Goal: Task Accomplishment & Management: Use online tool/utility

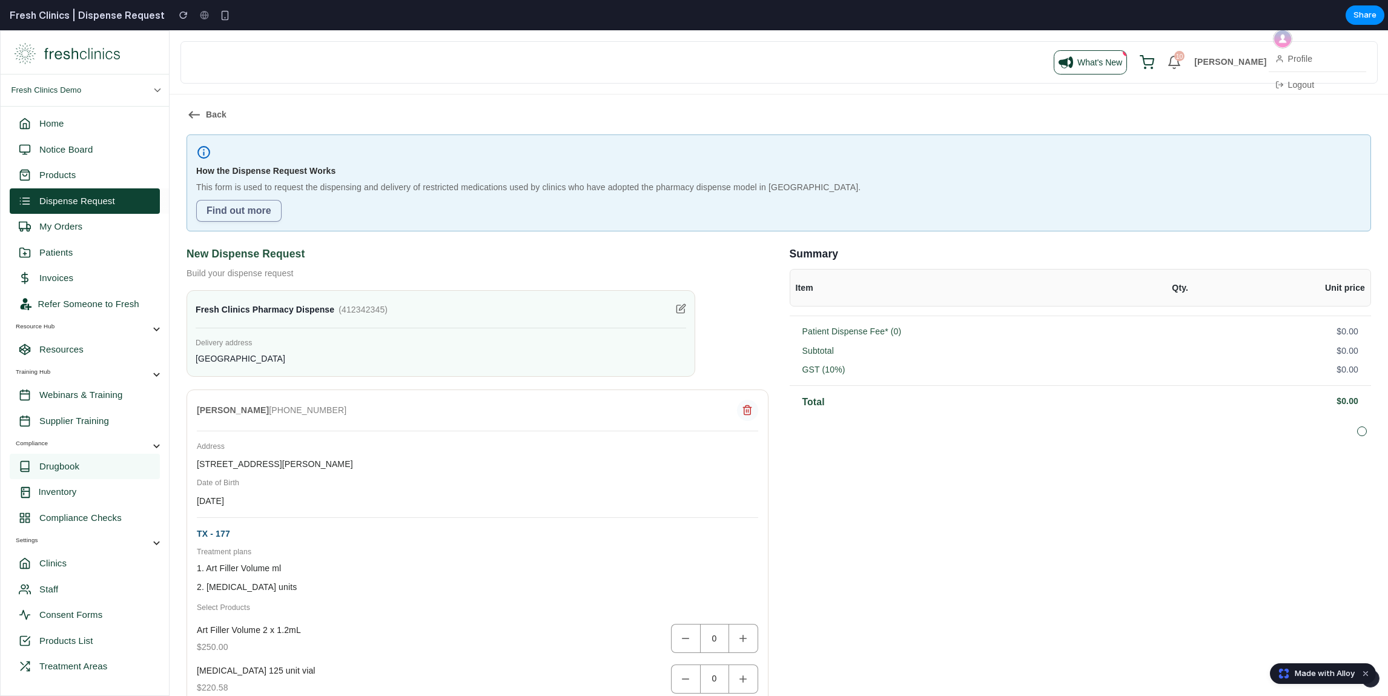
drag, startPoint x: 76, startPoint y: 131, endPoint x: 76, endPoint y: 459, distance: 328.3
click at [76, 459] on section "Home Notice Board Products Dispense Request My Orders Patients Invoices Refer S…" at bounding box center [85, 568] width 168 height 923
drag, startPoint x: 84, startPoint y: 330, endPoint x: 66, endPoint y: 128, distance: 202.5
click at [68, 133] on section "Home Notice Board Products Dispense Request My Orders Patients Invoices Refer S…" at bounding box center [85, 568] width 168 height 923
click at [220, 18] on div "button" at bounding box center [225, 15] width 10 height 10
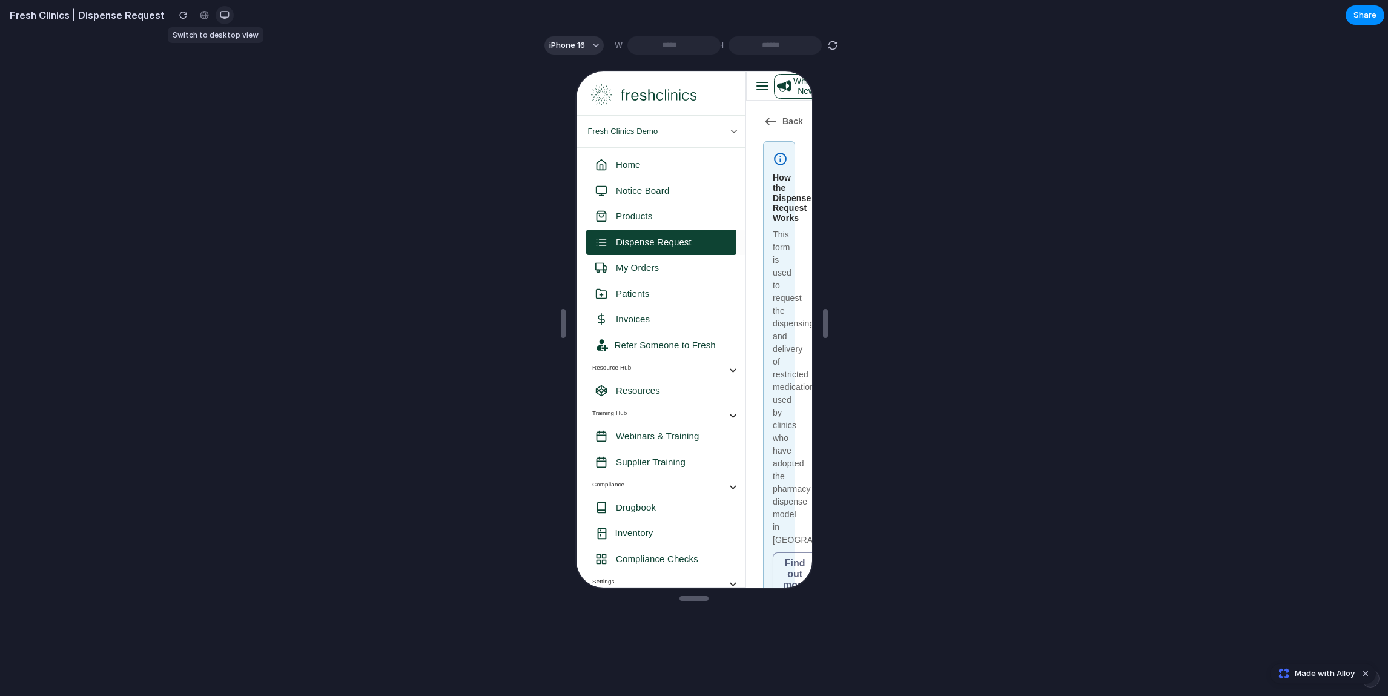
click at [217, 18] on button "button" at bounding box center [225, 15] width 18 height 18
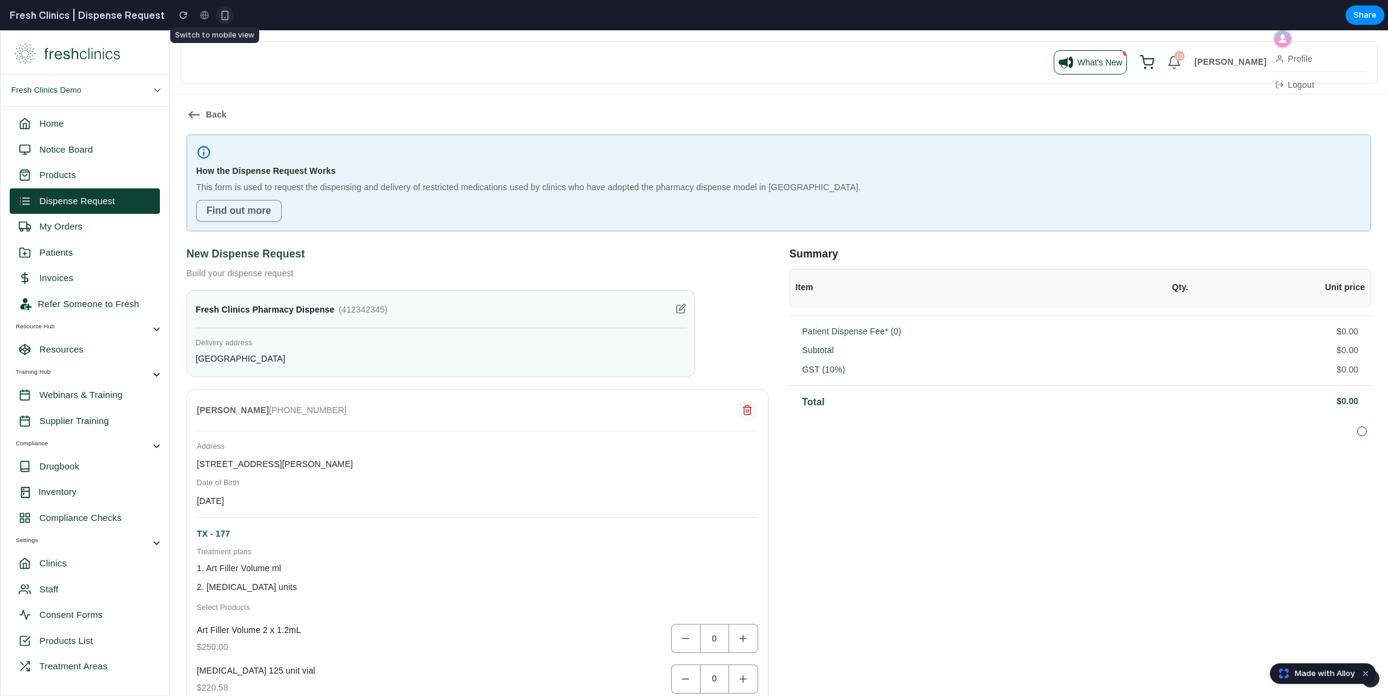
click at [220, 18] on div "button" at bounding box center [225, 15] width 10 height 10
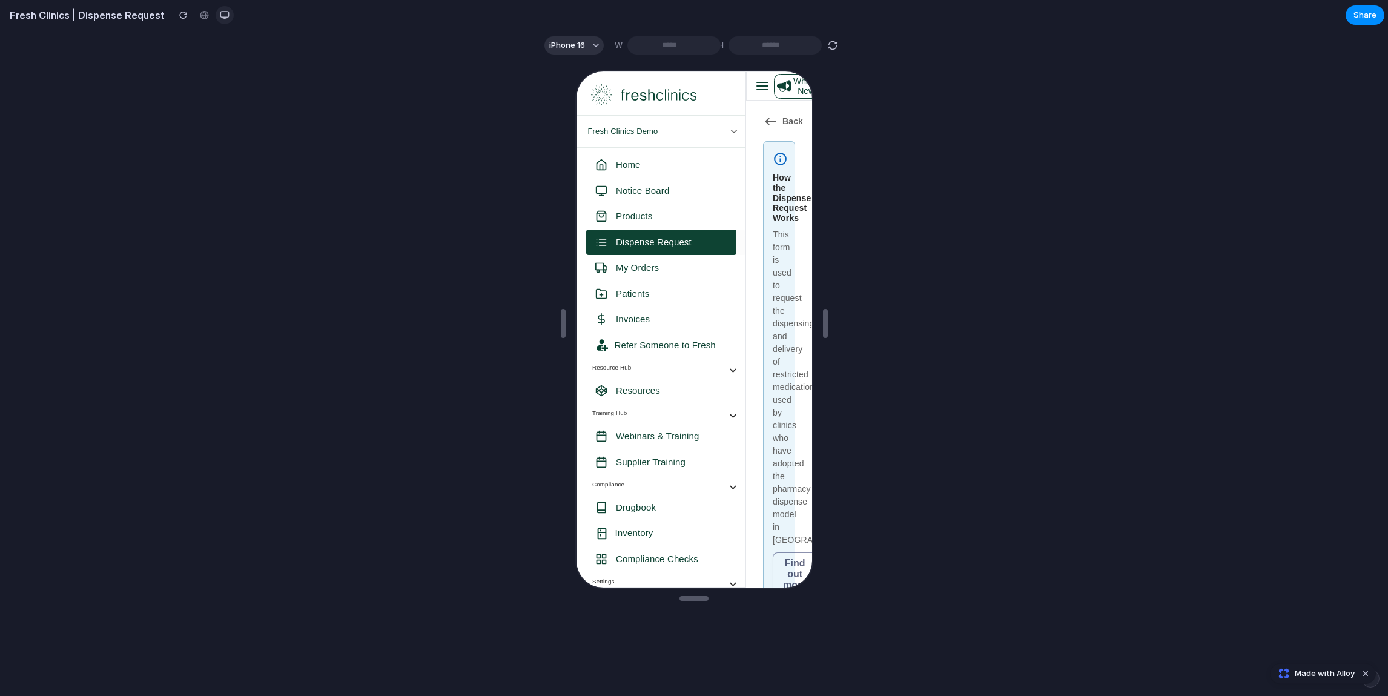
click at [220, 16] on div "button" at bounding box center [225, 15] width 10 height 10
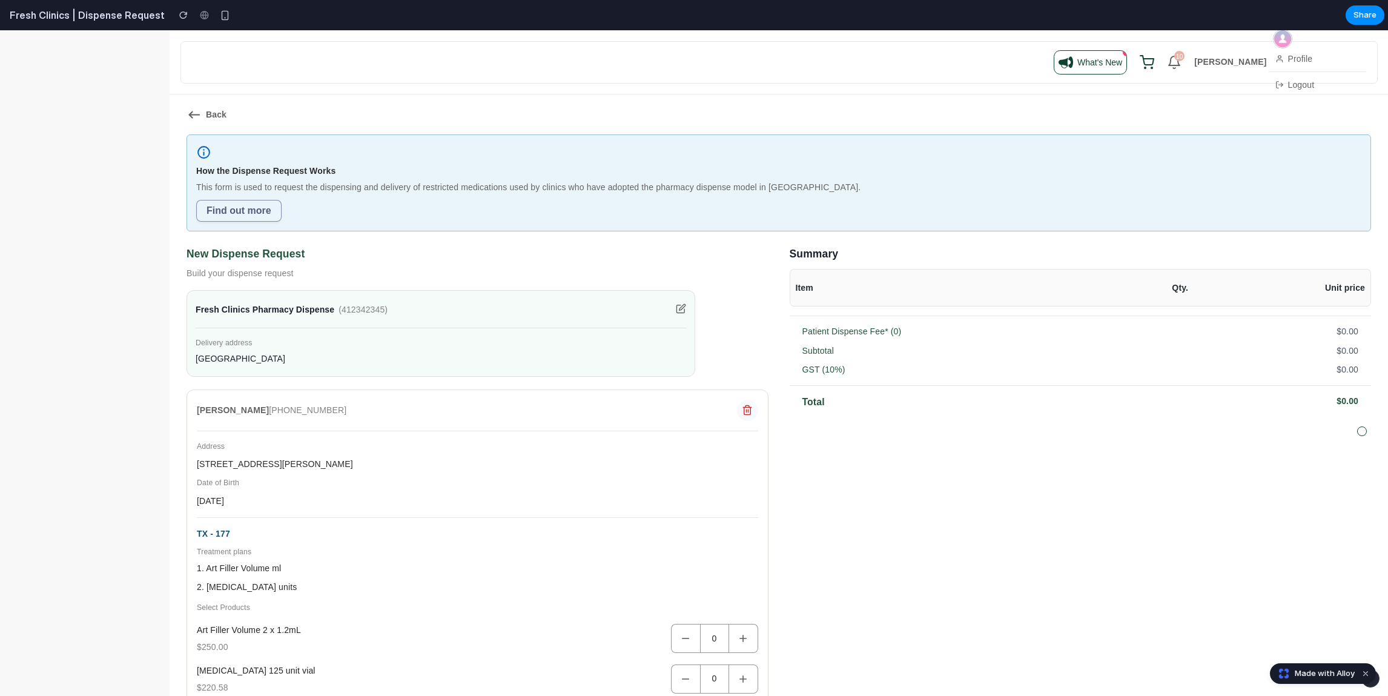
click at [564, 51] on div "What's New 10 [PERSON_NAME] Profile Logout" at bounding box center [779, 62] width 1179 height 28
click at [220, 10] on div "button" at bounding box center [225, 15] width 10 height 10
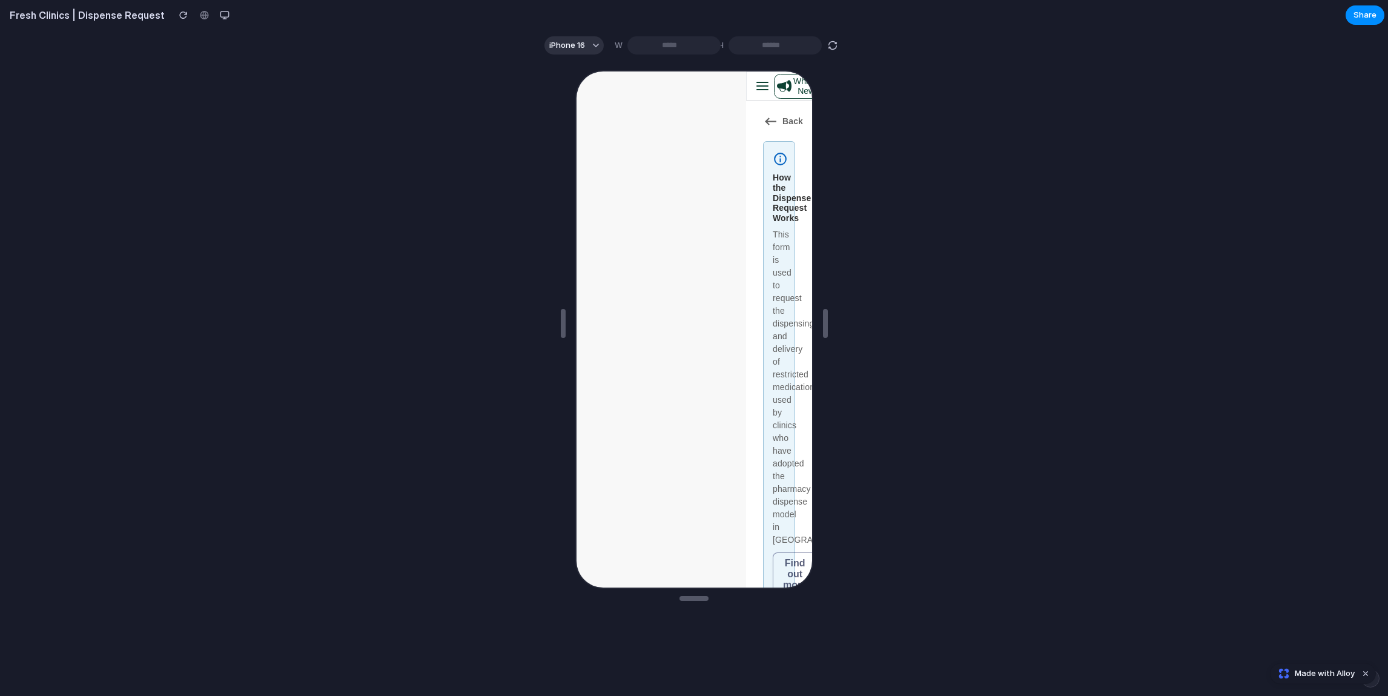
click at [197, 15] on div at bounding box center [204, 15] width 18 height 18
click at [216, 15] on button "button" at bounding box center [225, 15] width 18 height 18
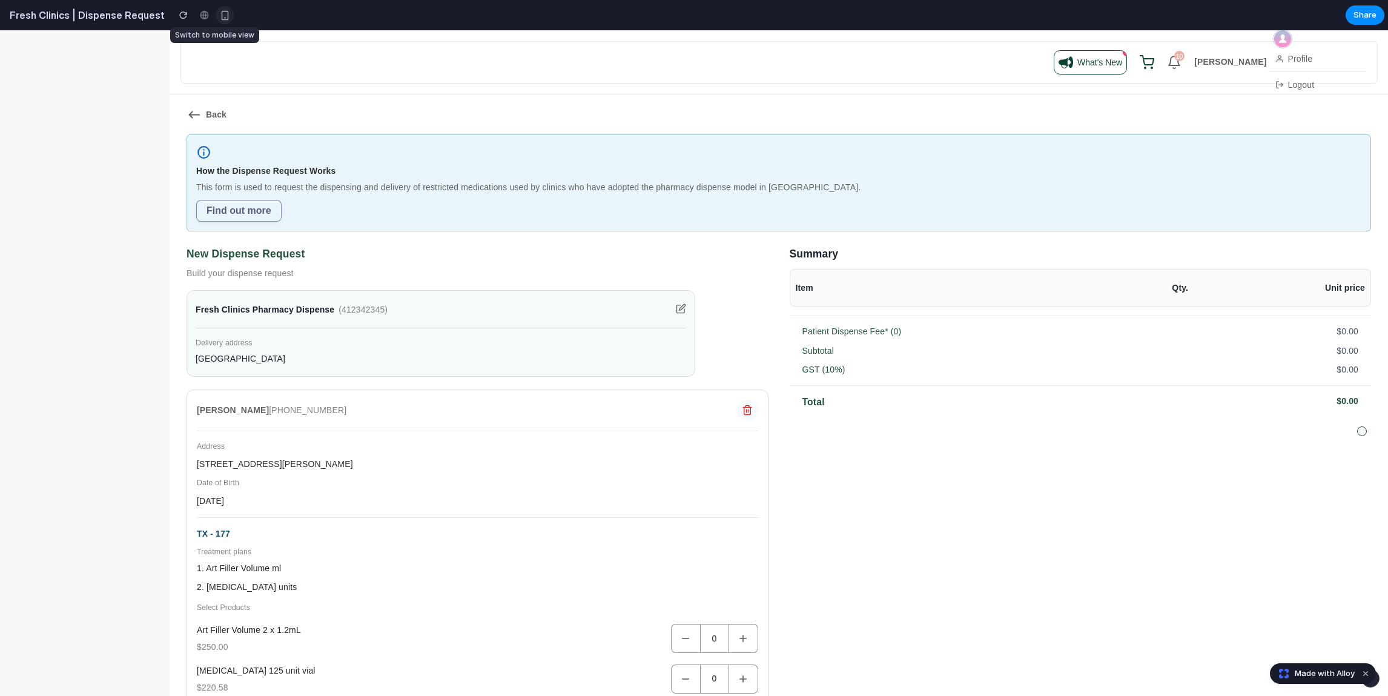
click at [220, 15] on div "button" at bounding box center [225, 15] width 10 height 10
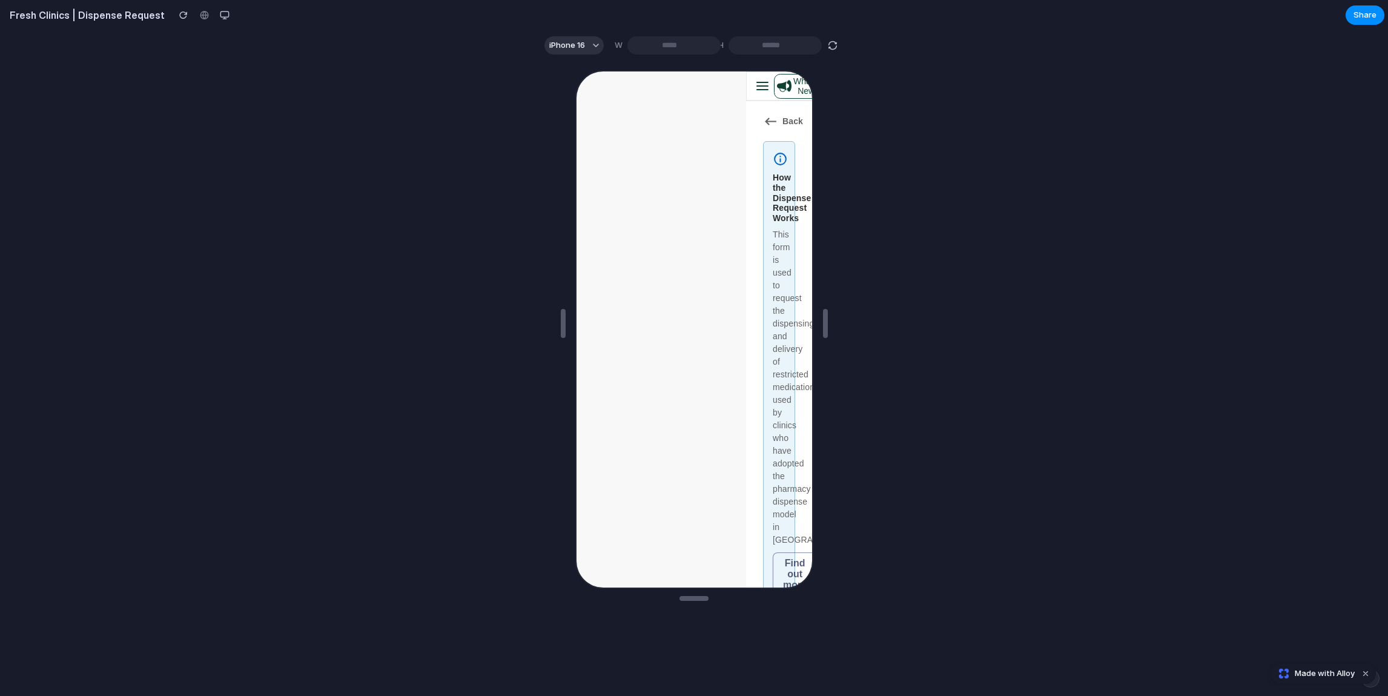
click at [753, 82] on icon at bounding box center [760, 85] width 15 height 15
click at [220, 12] on div "button" at bounding box center [225, 15] width 10 height 10
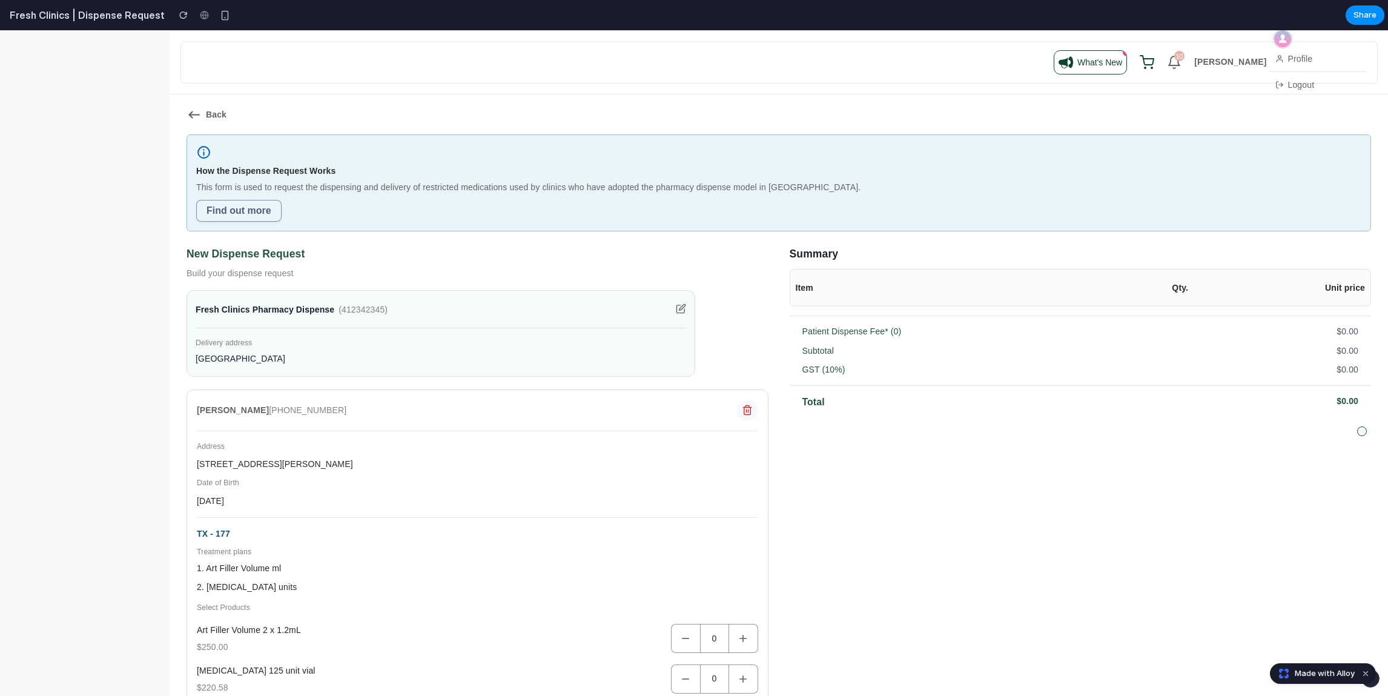
click at [490, 206] on div "Find out more" at bounding box center [778, 211] width 1165 height 22
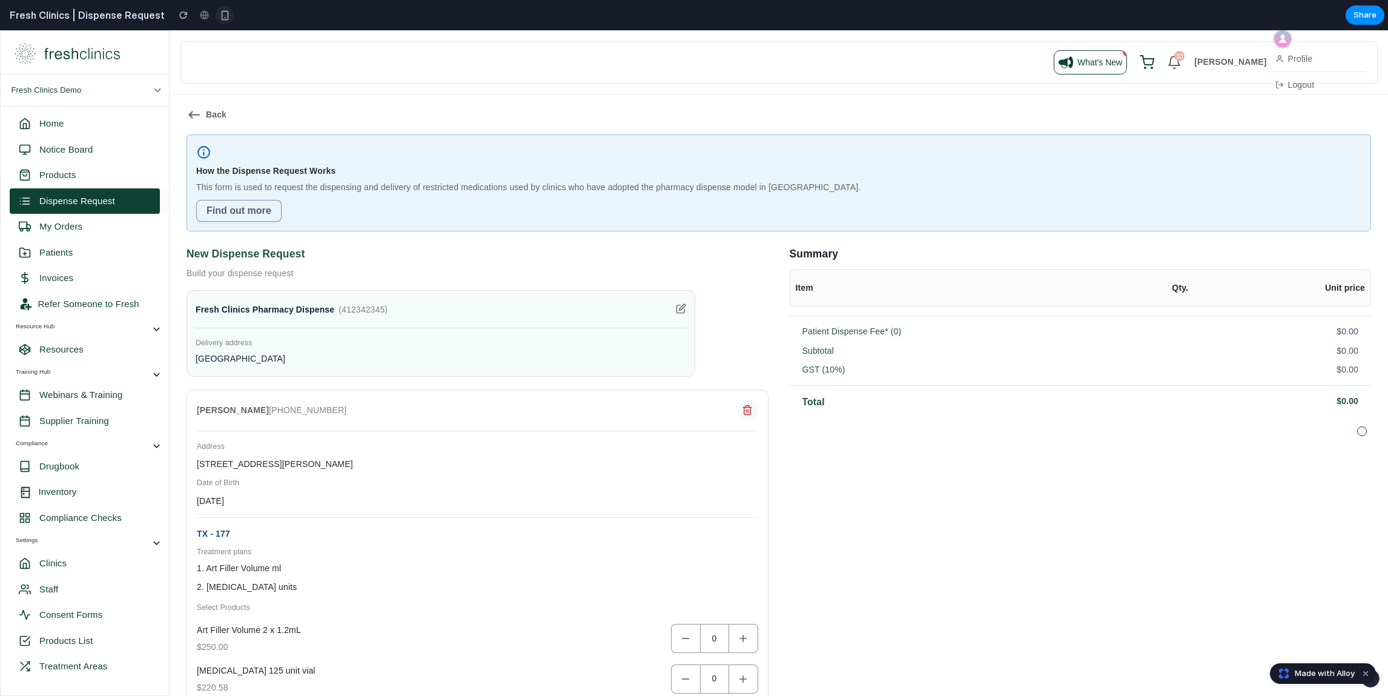
click at [219, 18] on button "button" at bounding box center [225, 15] width 18 height 18
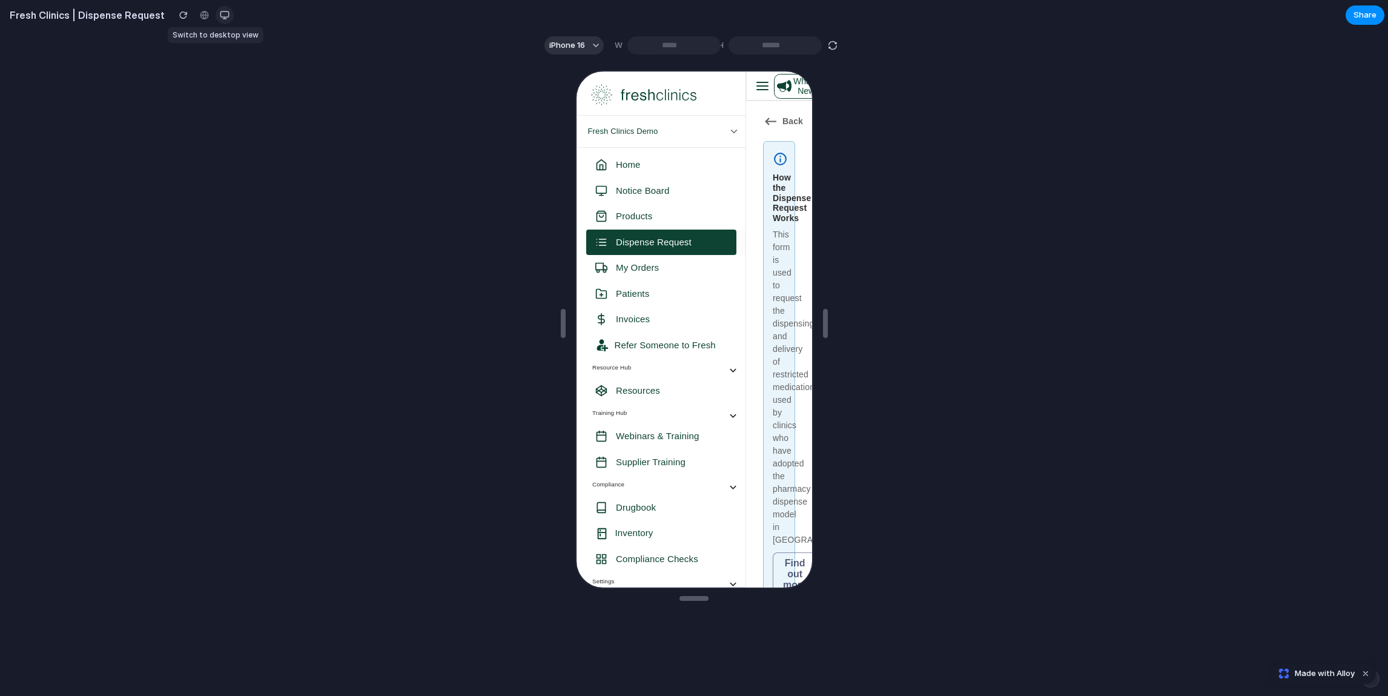
click at [219, 18] on button "button" at bounding box center [225, 15] width 18 height 18
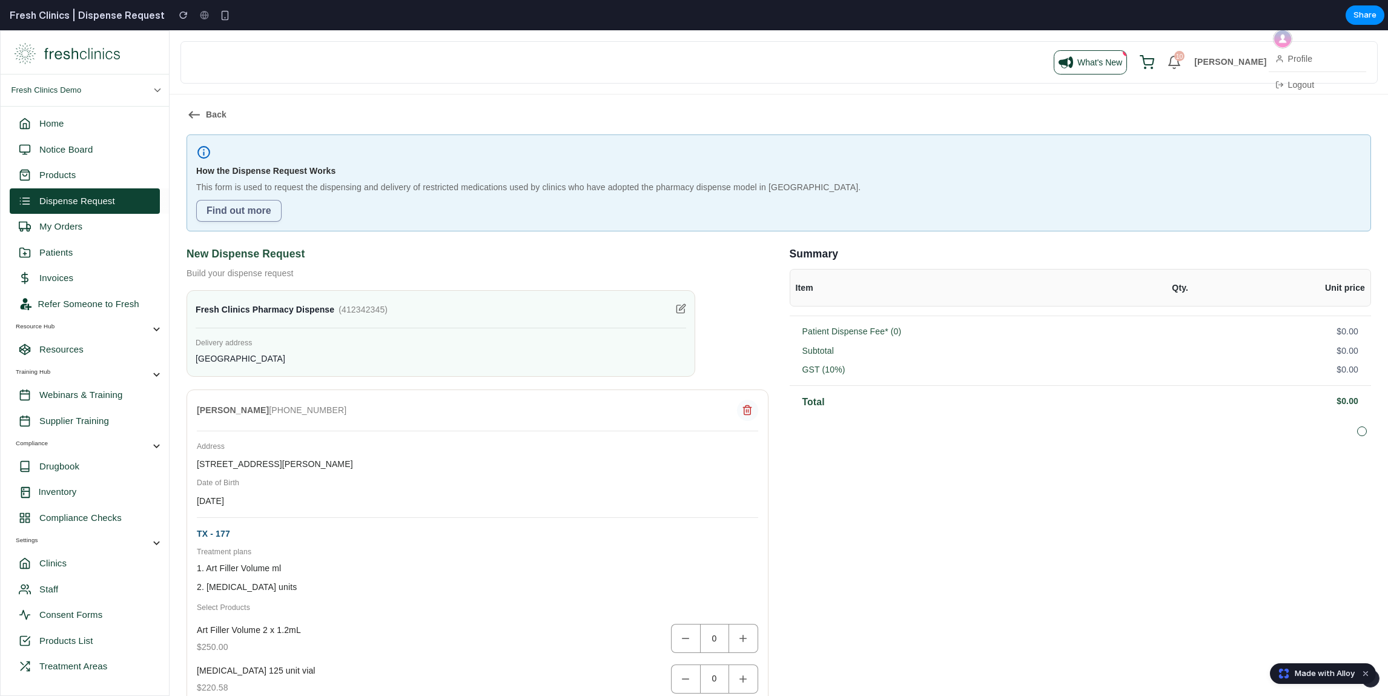
click at [370, 177] on div "How the Dispense Request Works This form is used to request the dispensing and …" at bounding box center [778, 194] width 1165 height 56
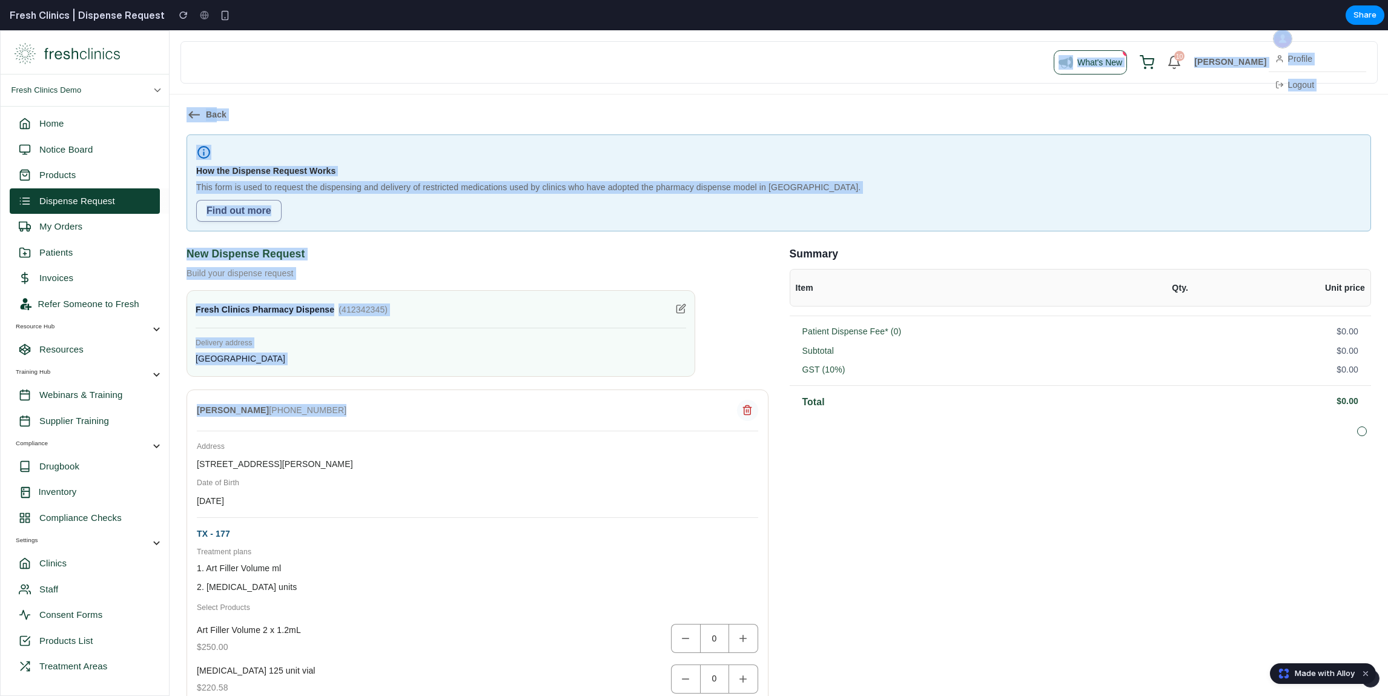
drag, startPoint x: 704, startPoint y: 60, endPoint x: 717, endPoint y: 503, distance: 443.5
click at [717, 503] on div "What's New 10 [PERSON_NAME] Profile Logout keyboard_backspace Back info_outline…" at bounding box center [779, 569] width 1219 height 1079
click at [717, 503] on div "[PERSON_NAME] [PHONE_NUMBER] Address [STREET_ADDRESS][PERSON_NAME][DEMOGRAPHIC_…" at bounding box center [478, 587] width 582 height 396
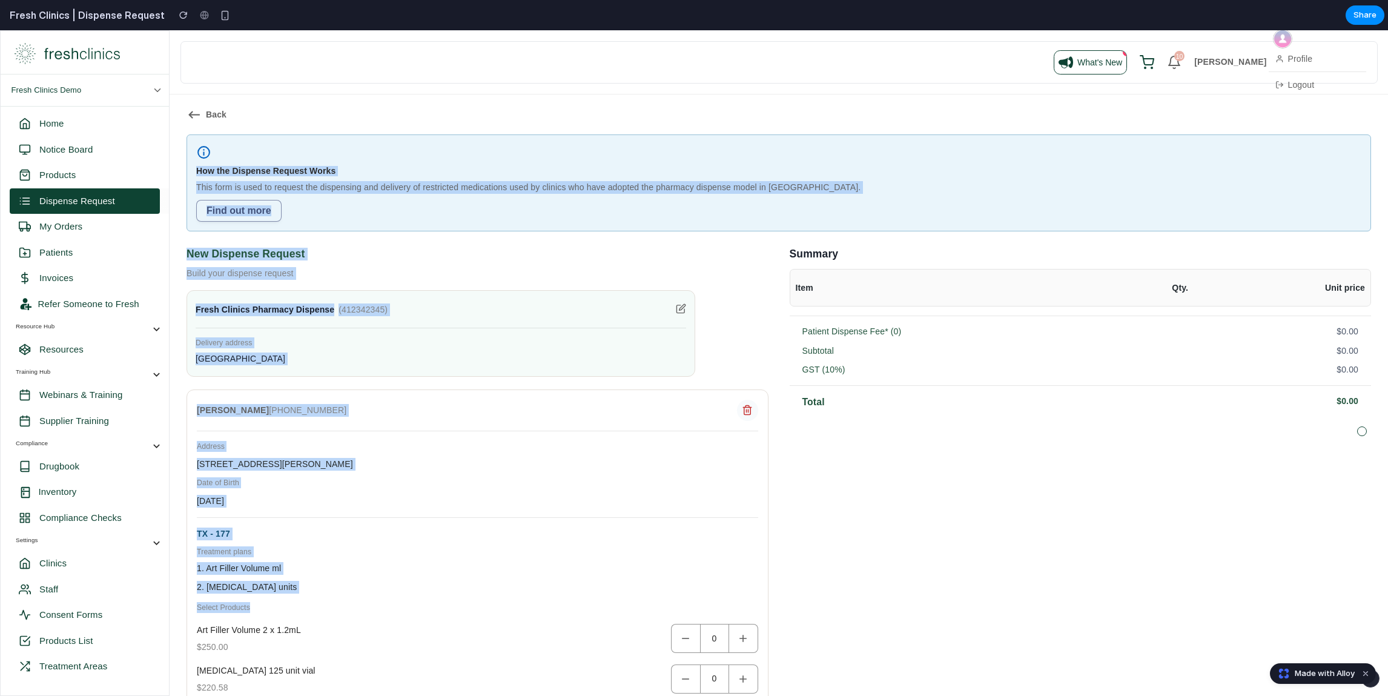
drag, startPoint x: 847, startPoint y: 604, endPoint x: 600, endPoint y: 114, distance: 548.5
click at [600, 114] on div "keyboard_backspace Back info_outline How the Dispense Request Works This form i…" at bounding box center [778, 473] width 1193 height 732
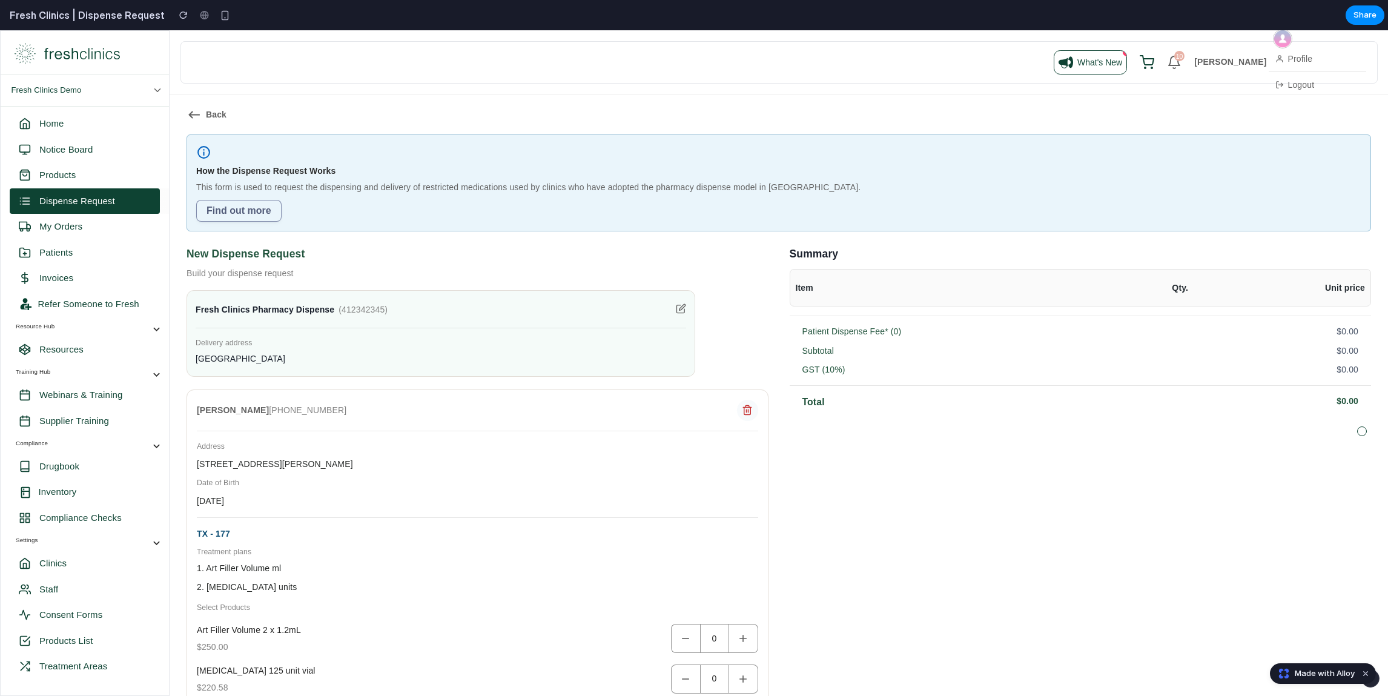
click at [723, 270] on p "Build your dispense request" at bounding box center [478, 273] width 582 height 13
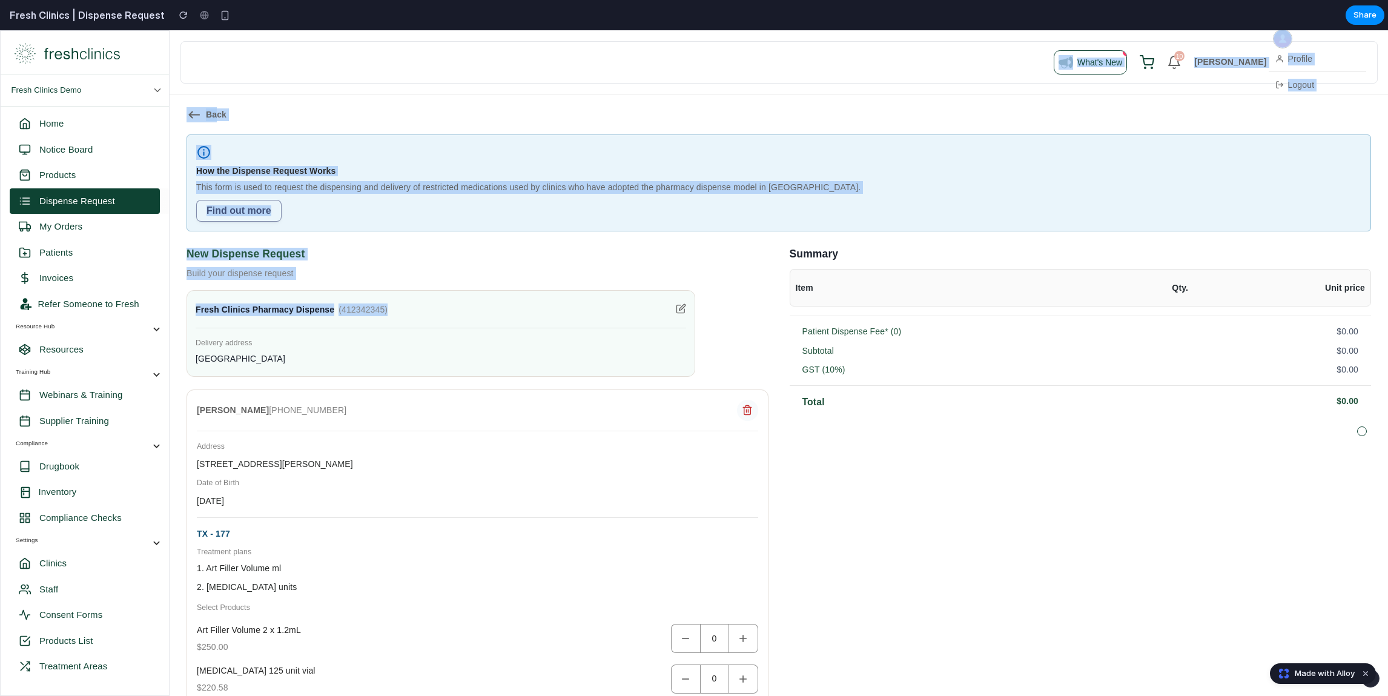
drag, startPoint x: 763, startPoint y: 329, endPoint x: 727, endPoint y: 52, distance: 279.2
click at [727, 52] on div "What's New 10 [PERSON_NAME] Profile Logout keyboard_backspace Back info_outline…" at bounding box center [779, 569] width 1219 height 1079
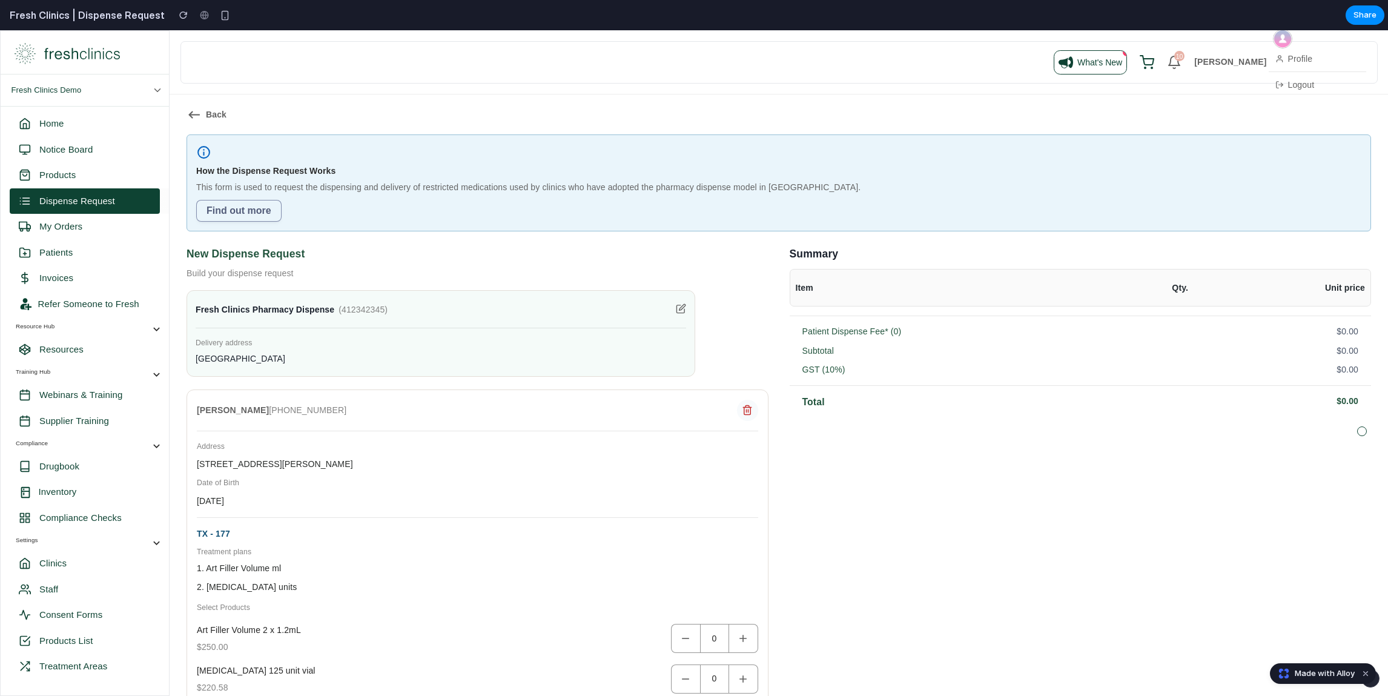
click at [727, 52] on div "What's New 10 [PERSON_NAME] Profile Logout" at bounding box center [779, 62] width 1179 height 28
drag, startPoint x: 772, startPoint y: 39, endPoint x: 772, endPoint y: 383, distance: 343.4
click at [772, 383] on div "What's New 10 [PERSON_NAME] Profile Logout keyboard_backspace Back info_outline…" at bounding box center [779, 569] width 1219 height 1079
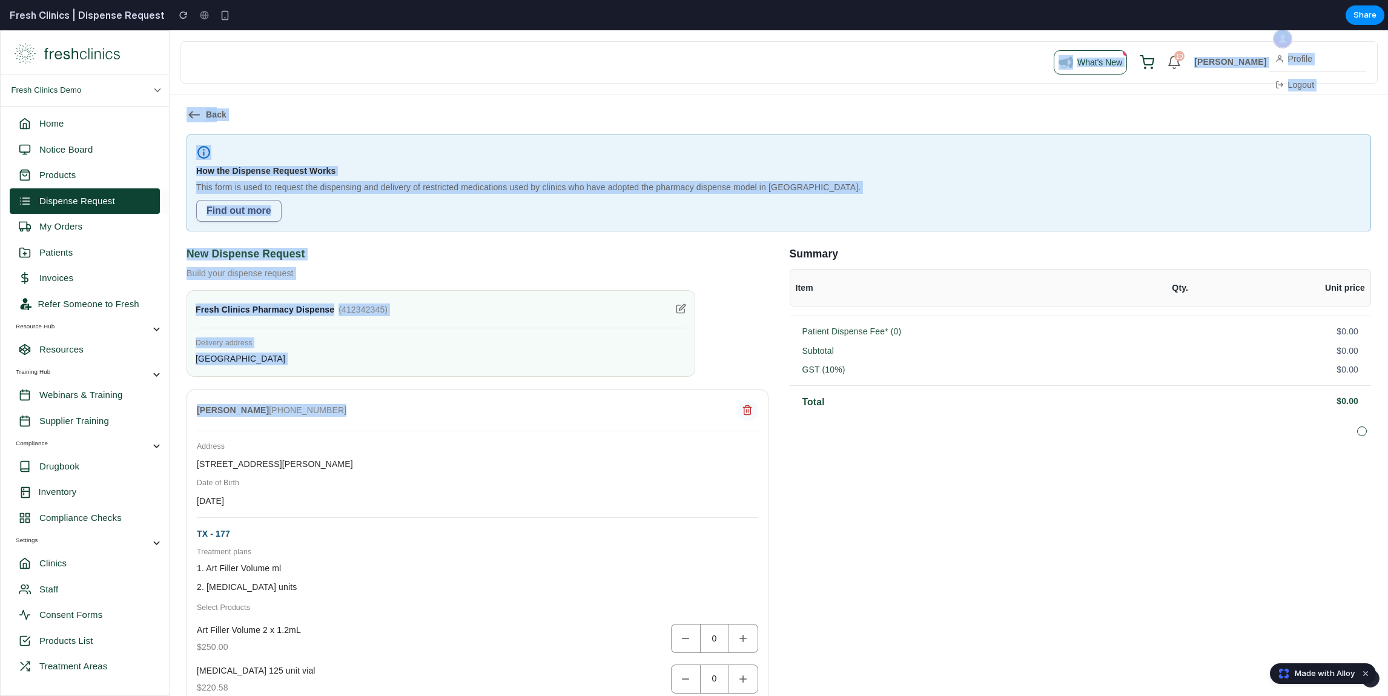
click at [772, 383] on div "New Dispense Request Build your dispense request Fresh Clinics Pharmacy Dispens…" at bounding box center [779, 540] width 1185 height 595
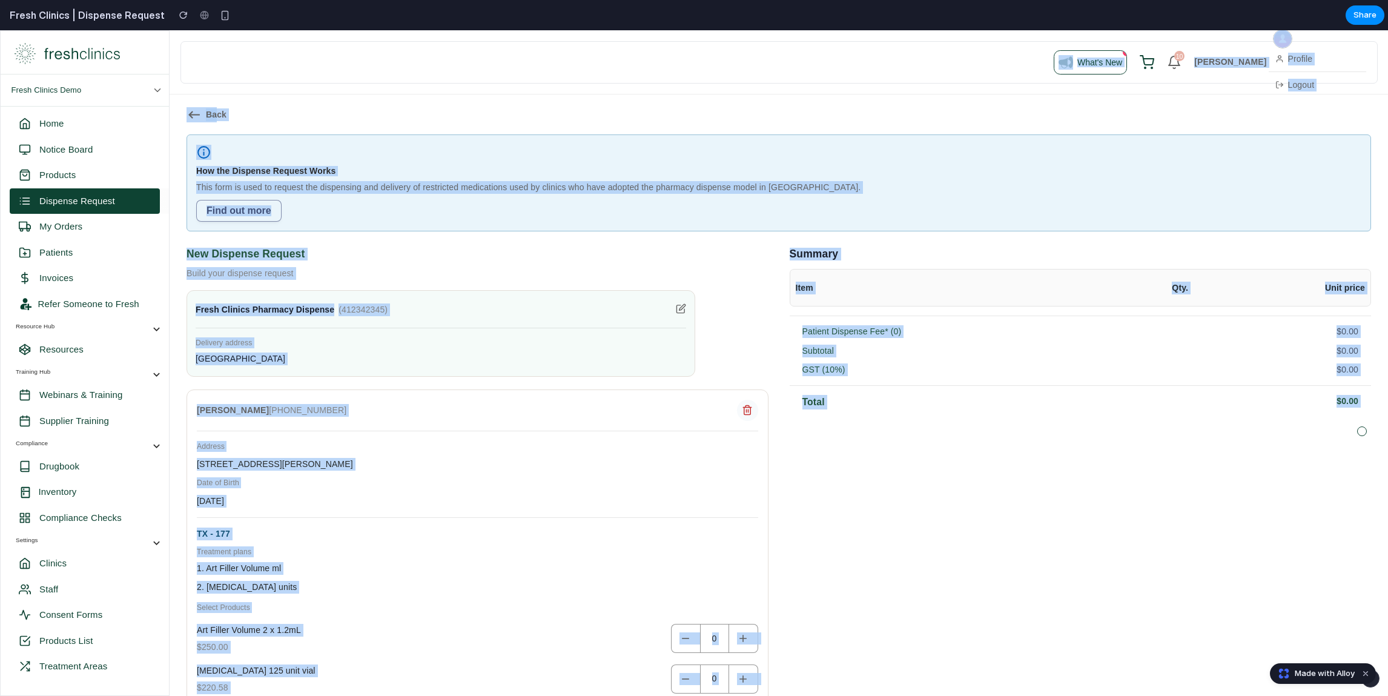
drag, startPoint x: 976, startPoint y: 513, endPoint x: 321, endPoint y: -15, distance: 841.7
click at [321, 30] on html "Close How the Dispense Request Works Do: You are requesting products only for p…" at bounding box center [694, 363] width 1388 height 666
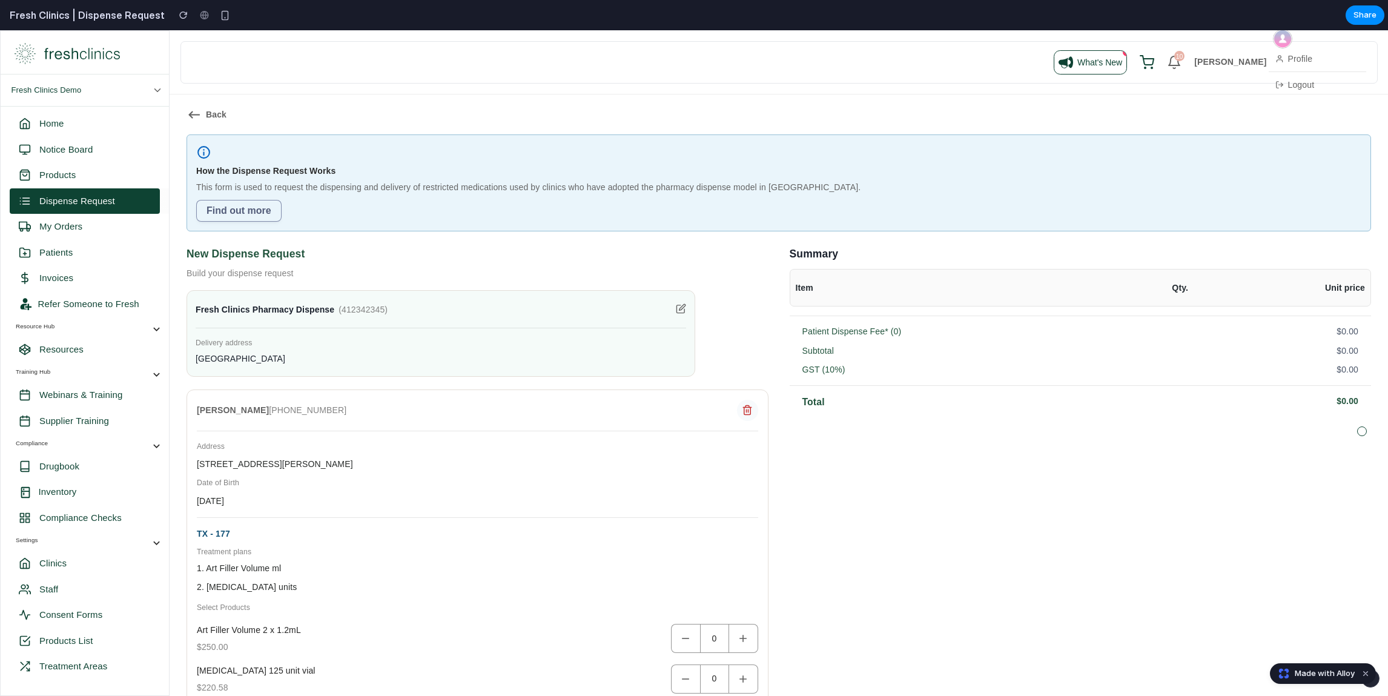
click at [466, 107] on div "keyboard_backspace Back info_outline How the Dispense Request Works This form i…" at bounding box center [779, 472] width 1219 height 757
drag, startPoint x: 20, startPoint y: 33, endPoint x: 594, endPoint y: 551, distance: 772.8
click at [597, 554] on div "Fresh Clinics Demo Home Notice Board Products Dispense Request My Orders Patien…" at bounding box center [694, 569] width 1388 height 1079
click at [594, 551] on p "Treatment plans" at bounding box center [477, 551] width 561 height 11
drag, startPoint x: 580, startPoint y: 515, endPoint x: -10, endPoint y: 81, distance: 731.7
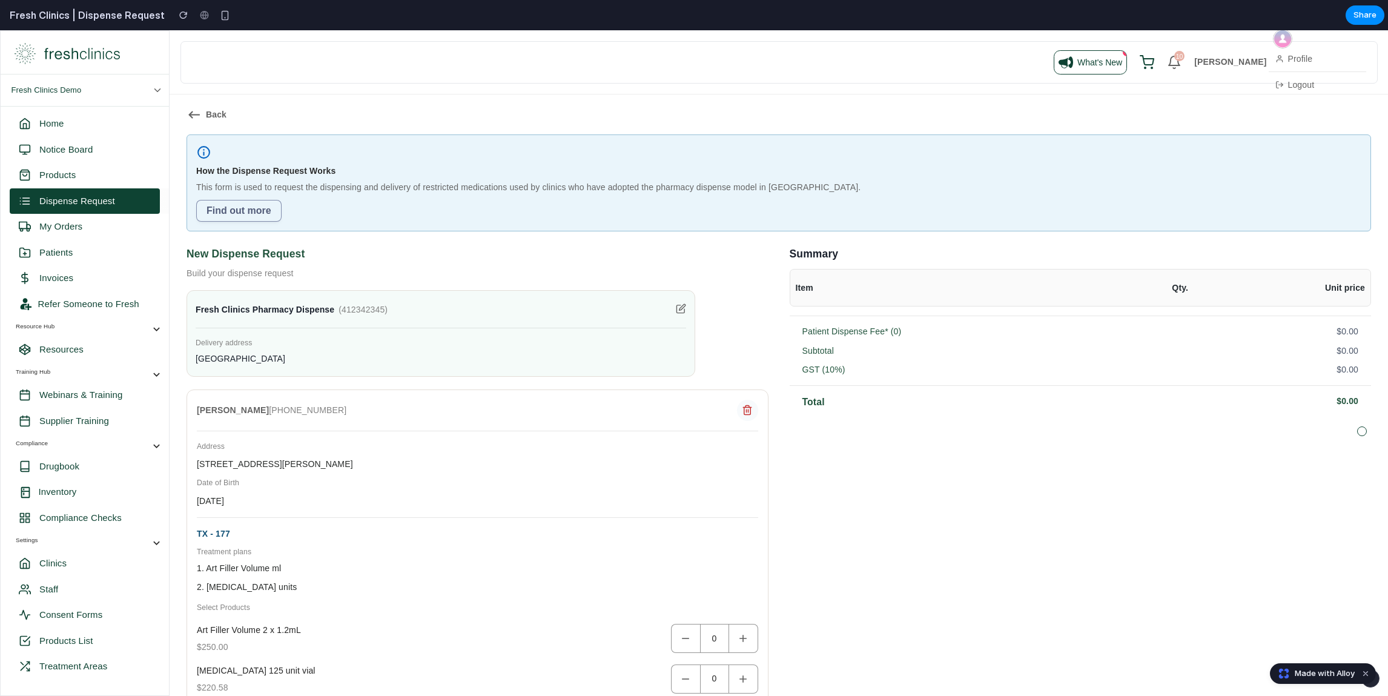
click at [0, 81] on html "Close How the Dispense Request Works Do: You are requesting products only for p…" at bounding box center [694, 363] width 1388 height 666
click at [391, 575] on div "TX - 177 Treatment plans 1. Art Filler Volume ml 2. [MEDICAL_DATA] units Select…" at bounding box center [477, 651] width 561 height 247
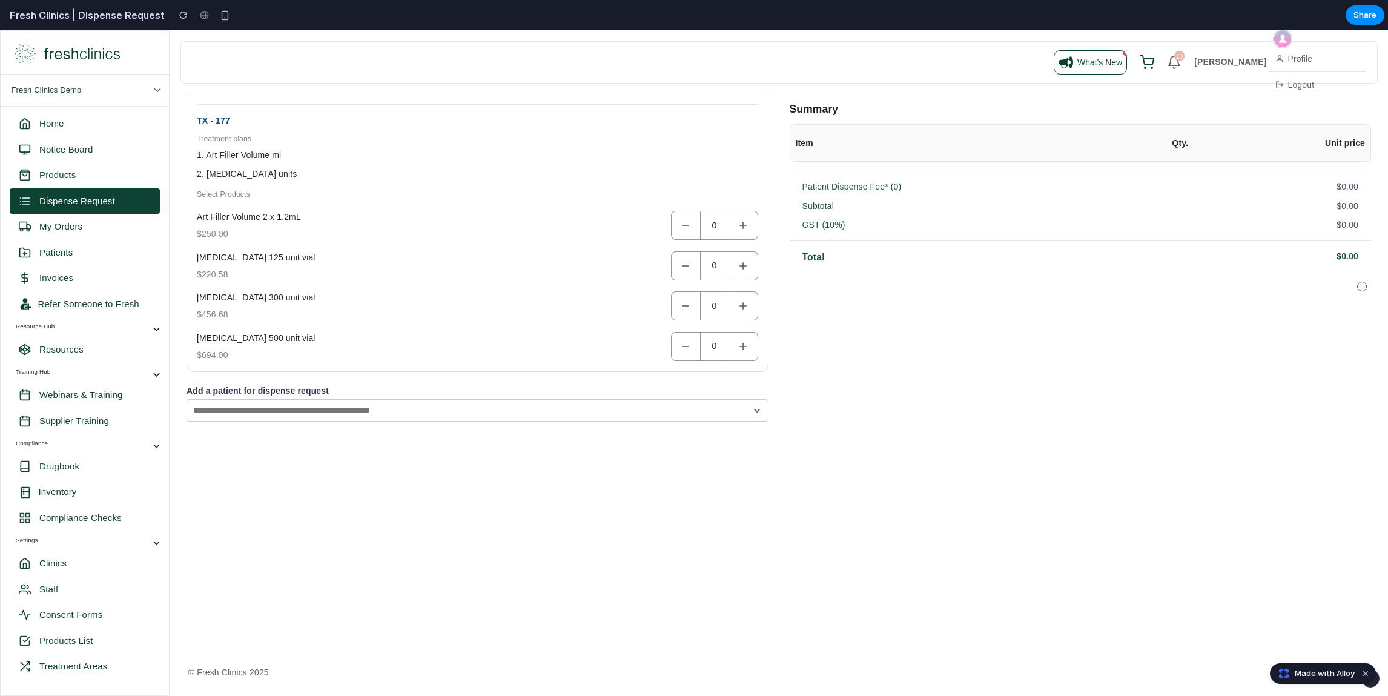
click at [402, 529] on div "keyboard_backspace Back info_outline How the Dispense Request Works This form i…" at bounding box center [779, 165] width 1219 height 968
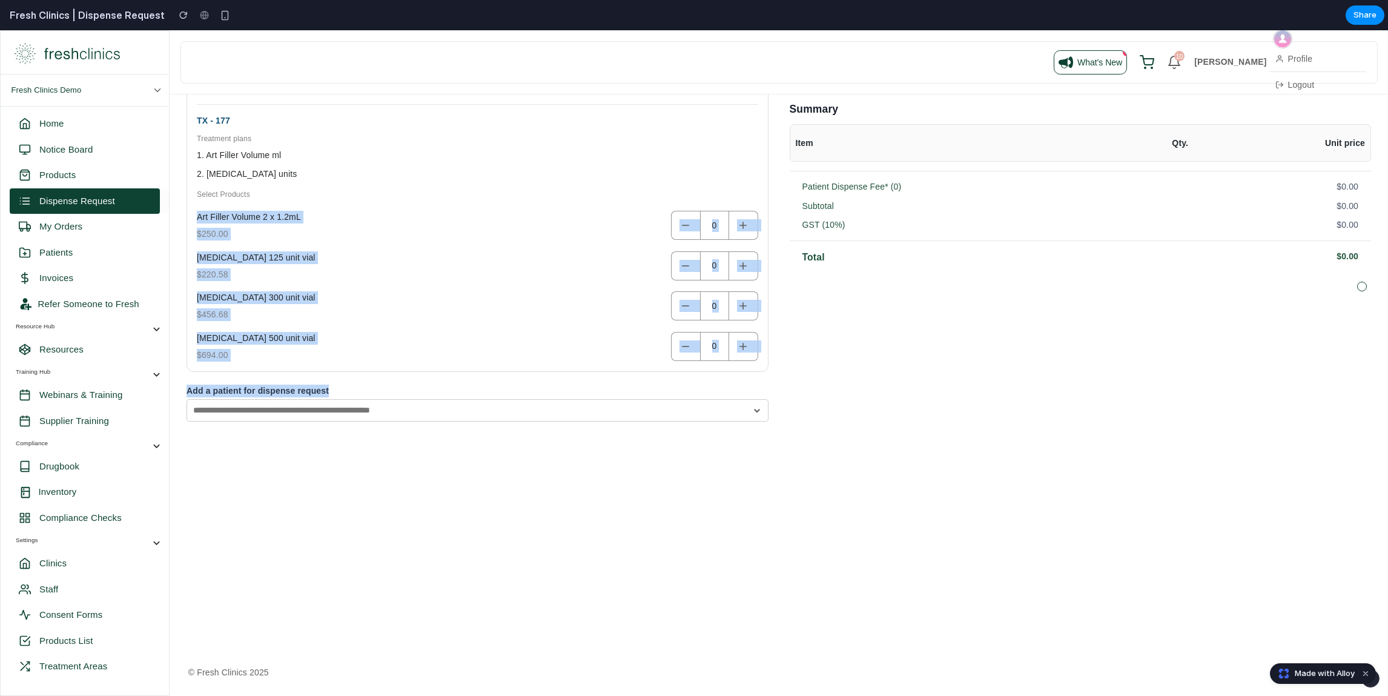
drag, startPoint x: 448, startPoint y: 279, endPoint x: 448, endPoint y: 494, distance: 214.4
click at [448, 494] on div "keyboard_backspace Back info_outline How the Dispense Request Works This form i…" at bounding box center [779, 165] width 1219 height 968
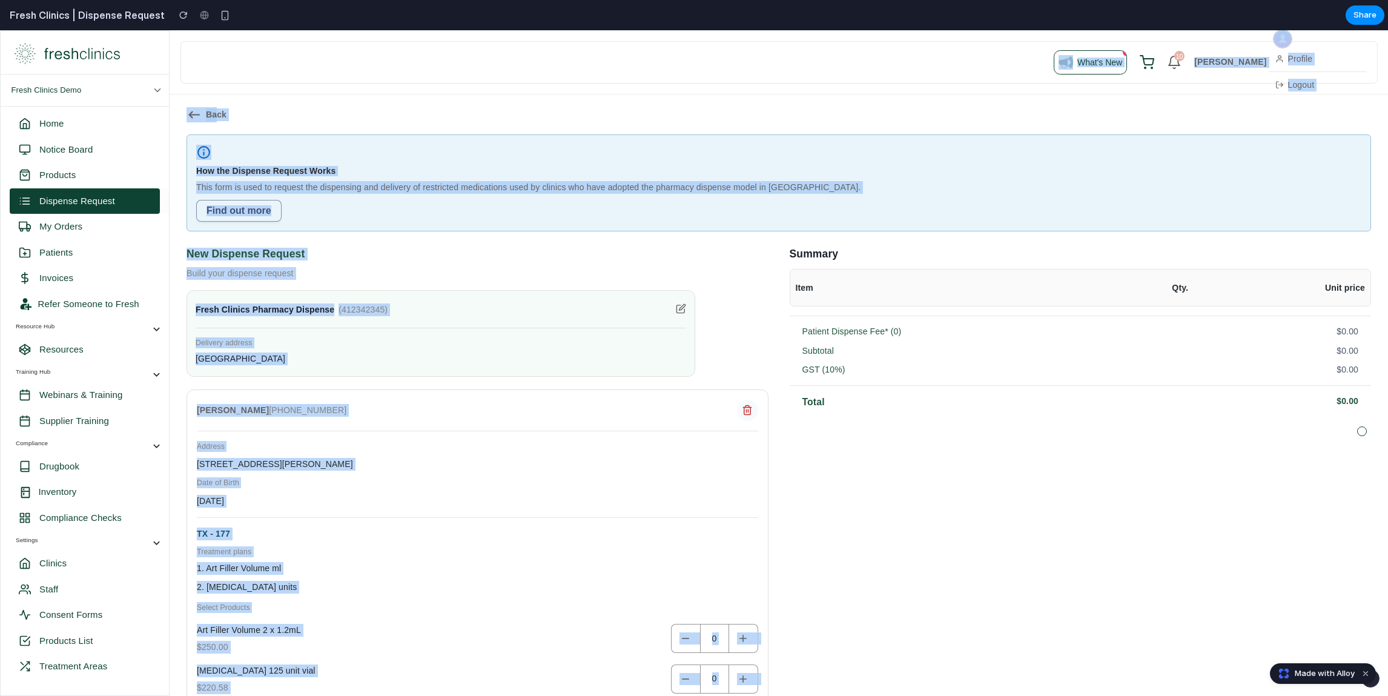
drag, startPoint x: 444, startPoint y: 491, endPoint x: 483, endPoint y: -88, distance: 581.0
click at [483, 30] on html "Close How the Dispense Request Works Do: You are requesting products only for p…" at bounding box center [694, 363] width 1388 height 666
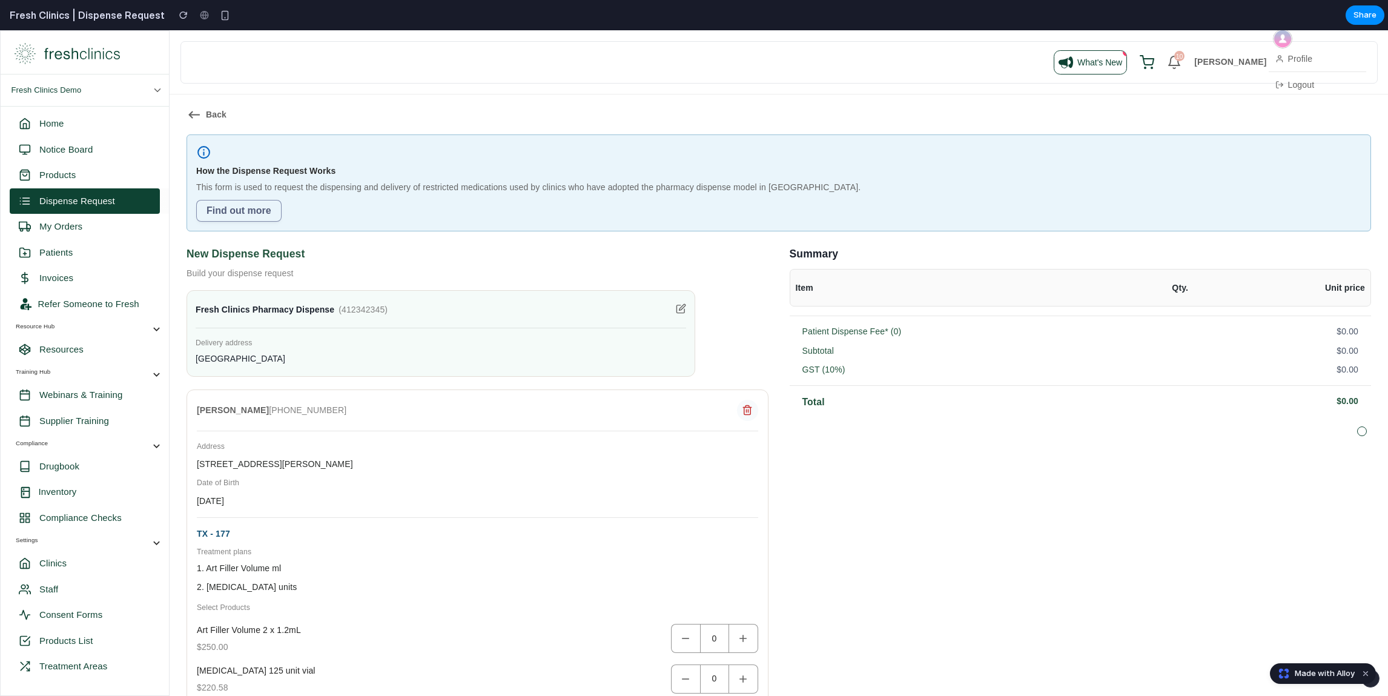
click at [503, 259] on h1 "New Dispense Request" at bounding box center [478, 254] width 582 height 13
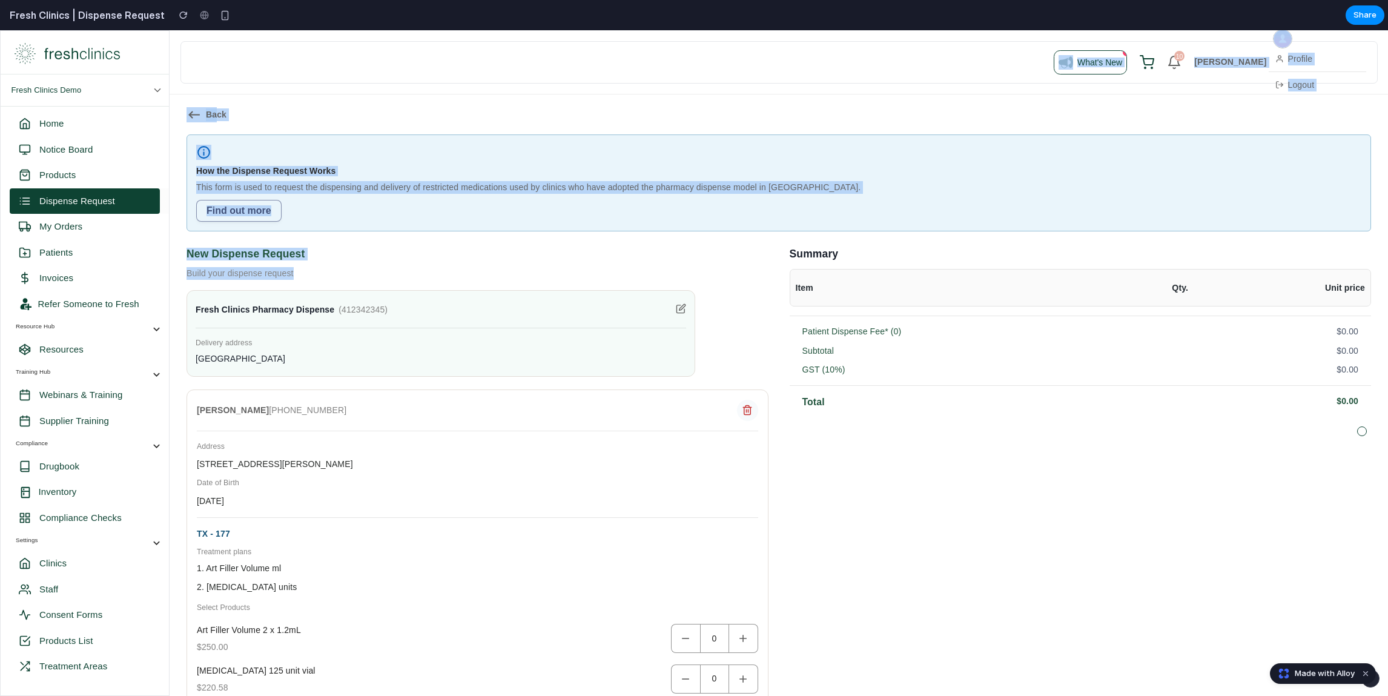
drag, startPoint x: 608, startPoint y: 273, endPoint x: -31, endPoint y: 33, distance: 682.5
click at [0, 33] on html "Close How the Dispense Request Works Do: You are requesting products only for p…" at bounding box center [694, 363] width 1388 height 666
click at [560, 221] on div "Find out more" at bounding box center [778, 211] width 1165 height 22
drag, startPoint x: 550, startPoint y: 243, endPoint x: 435, endPoint y: 30, distance: 242.8
click at [435, 30] on div "What's New 10 [PERSON_NAME] Profile Logout keyboard_backspace Back info_outline…" at bounding box center [779, 569] width 1219 height 1079
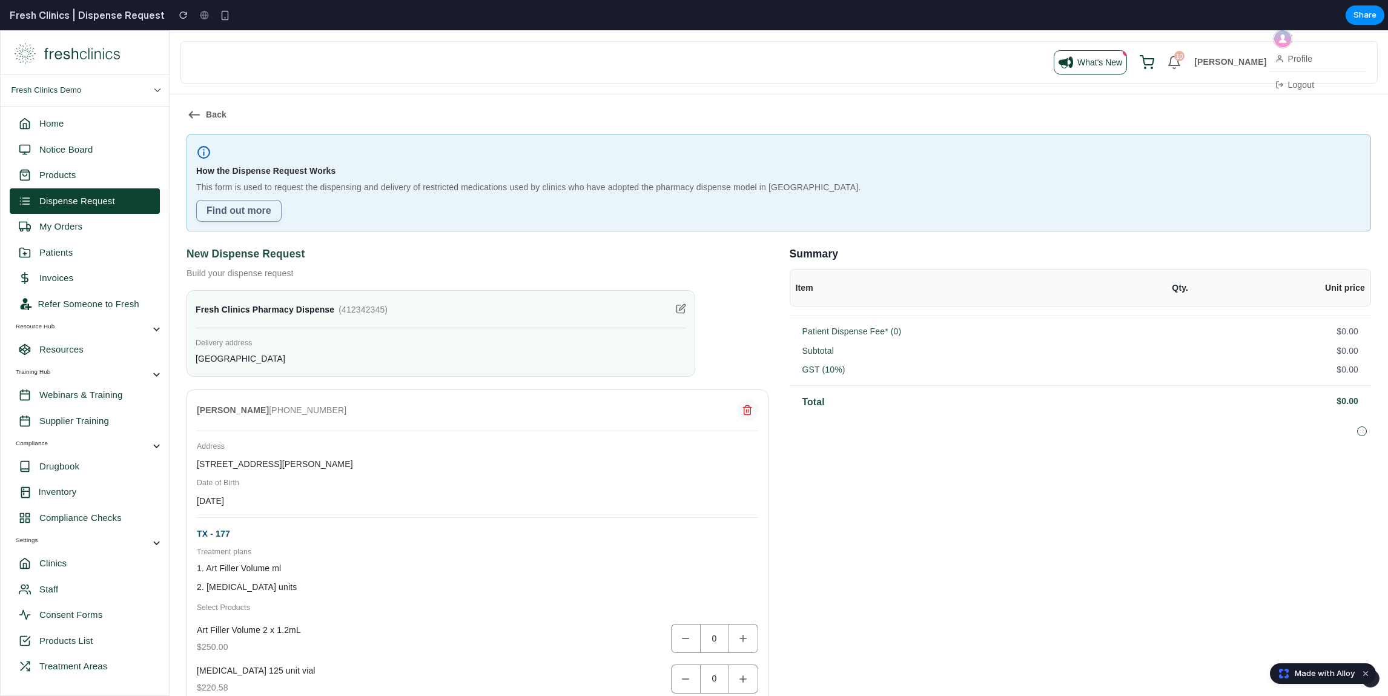
click at [459, 60] on div "What's New 10 [PERSON_NAME] Profile Logout" at bounding box center [779, 62] width 1179 height 28
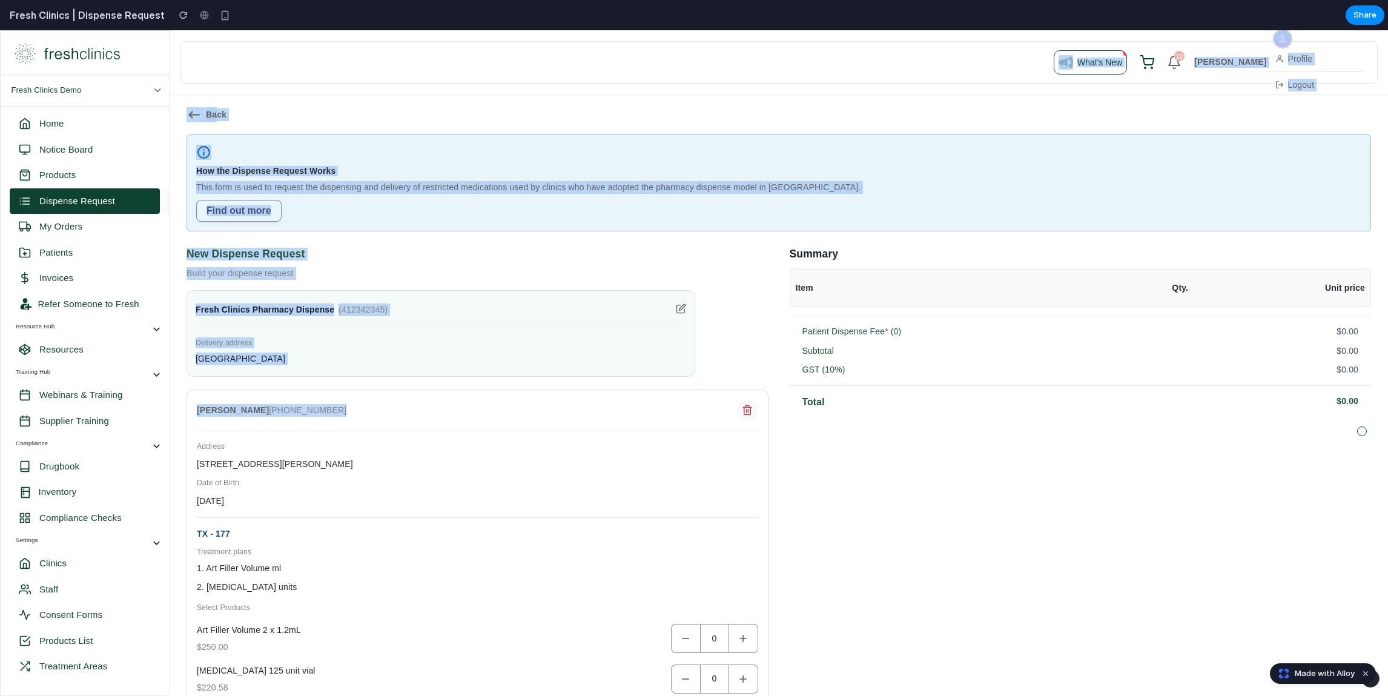
drag, startPoint x: 458, startPoint y: 78, endPoint x: 464, endPoint y: 483, distance: 404.6
click at [464, 483] on div "What's New 10 [PERSON_NAME] Profile Logout keyboard_backspace Back info_outline…" at bounding box center [779, 569] width 1219 height 1079
click at [464, 483] on div "[PERSON_NAME] [PHONE_NUMBER] Address [STREET_ADDRESS][PERSON_NAME][DEMOGRAPHIC_…" at bounding box center [478, 587] width 582 height 396
